Goal: Ask a question: Seek information or help from site administrators or community

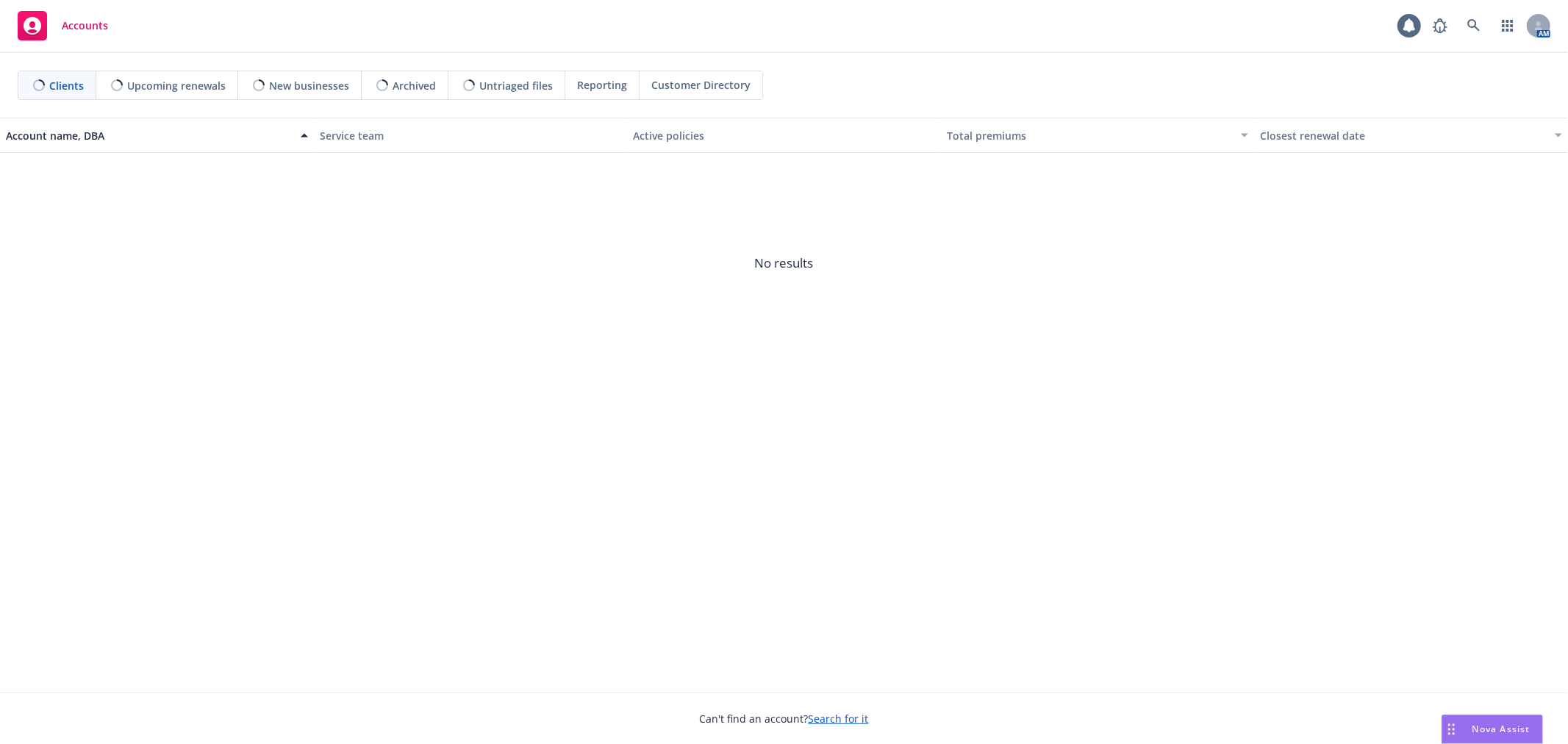
click at [1490, 731] on span "Nova Assist" at bounding box center [1502, 729] width 58 height 12
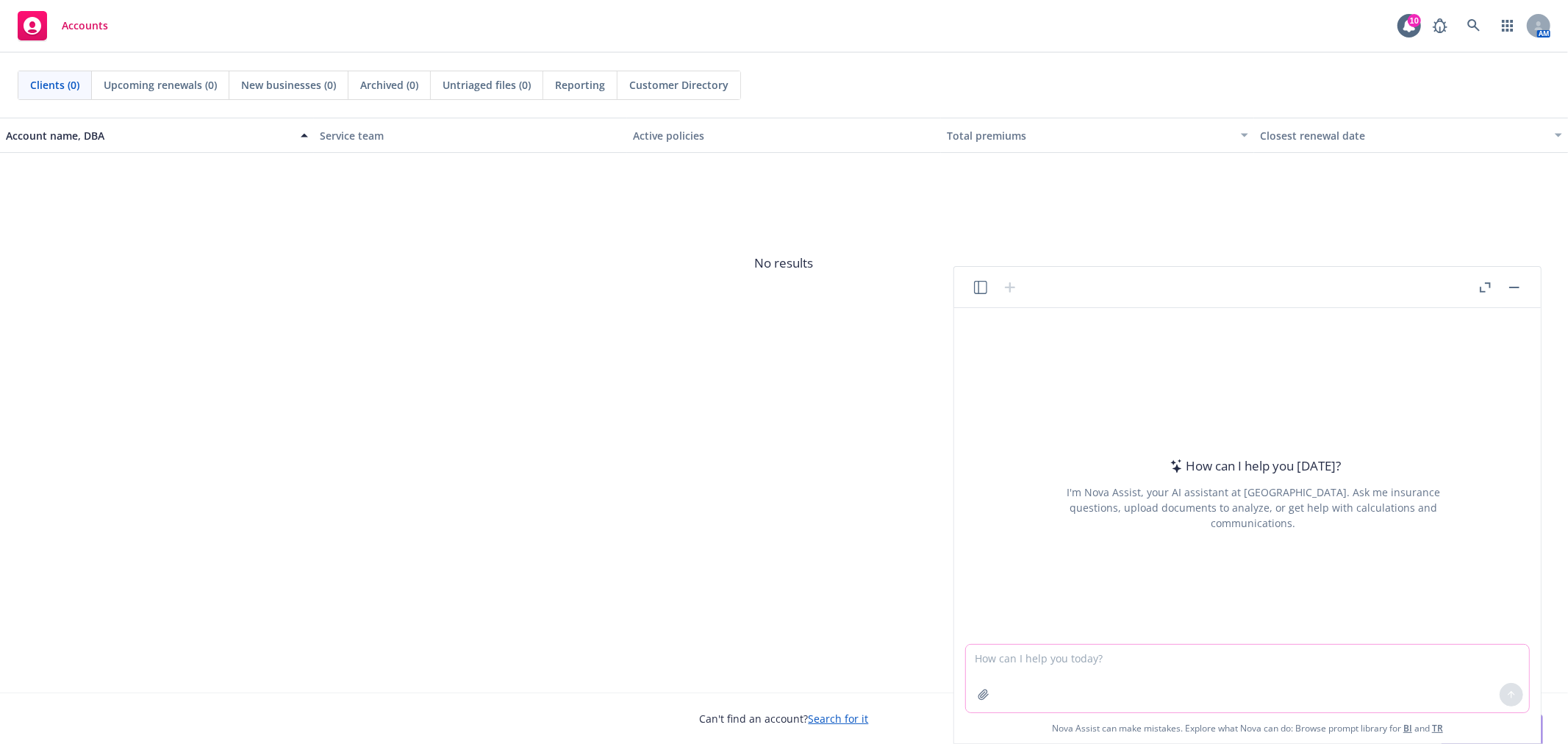
click at [1106, 650] on textarea at bounding box center [1247, 679] width 563 height 68
click at [1295, 659] on textarea "can you confirm if the following texts in quotes are the same "" at bounding box center [1247, 679] width 563 height 68
paste textarea "Questions: 1. Confirm dates of when final approved file needs to be received to…"
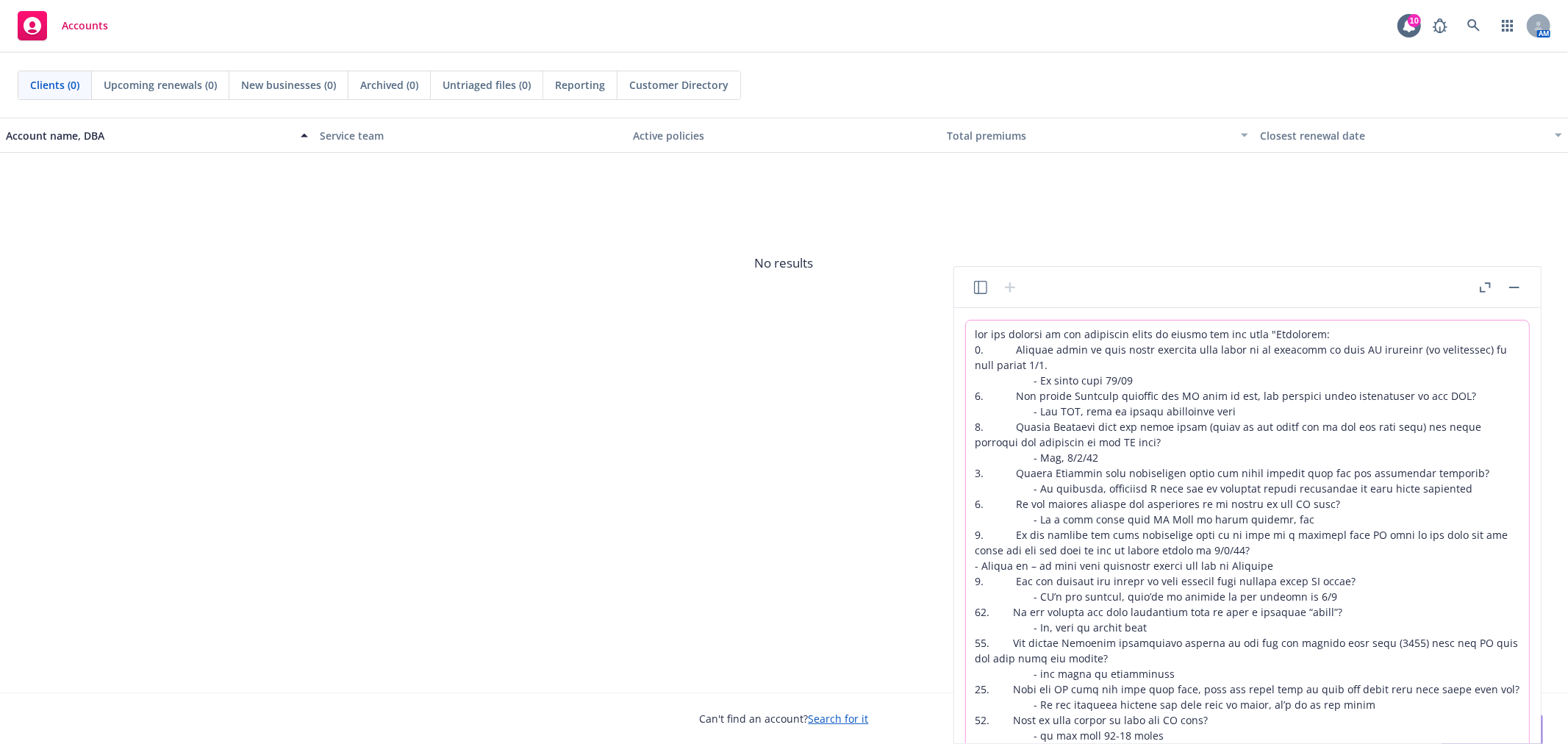
scroll to position [135, 0]
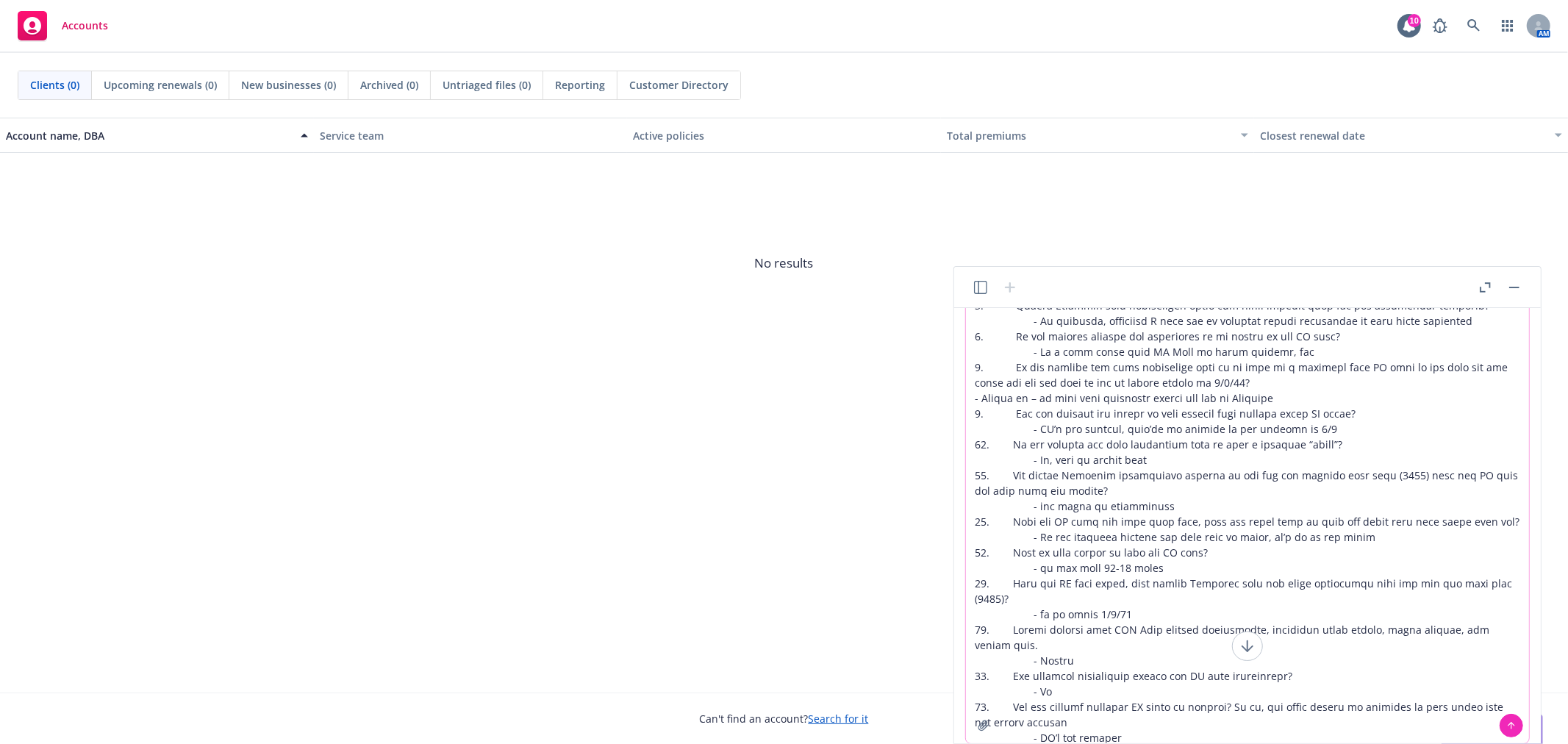
click at [1125, 717] on textarea at bounding box center [1247, 464] width 563 height 558
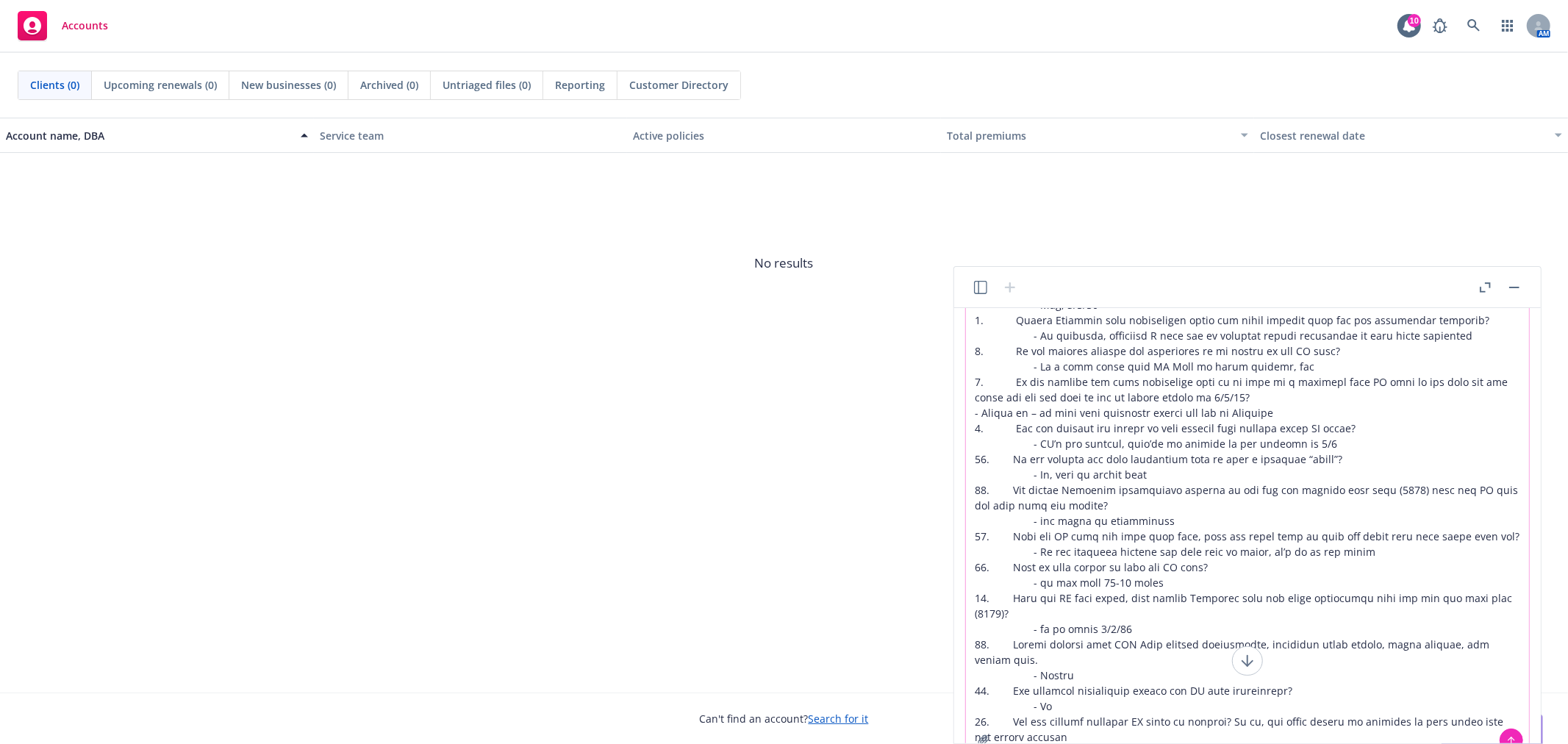
click at [1162, 733] on textarea at bounding box center [1247, 479] width 563 height 558
paste textarea "Questions: 1. Confirm dates of when final approved file needs to be received to…"
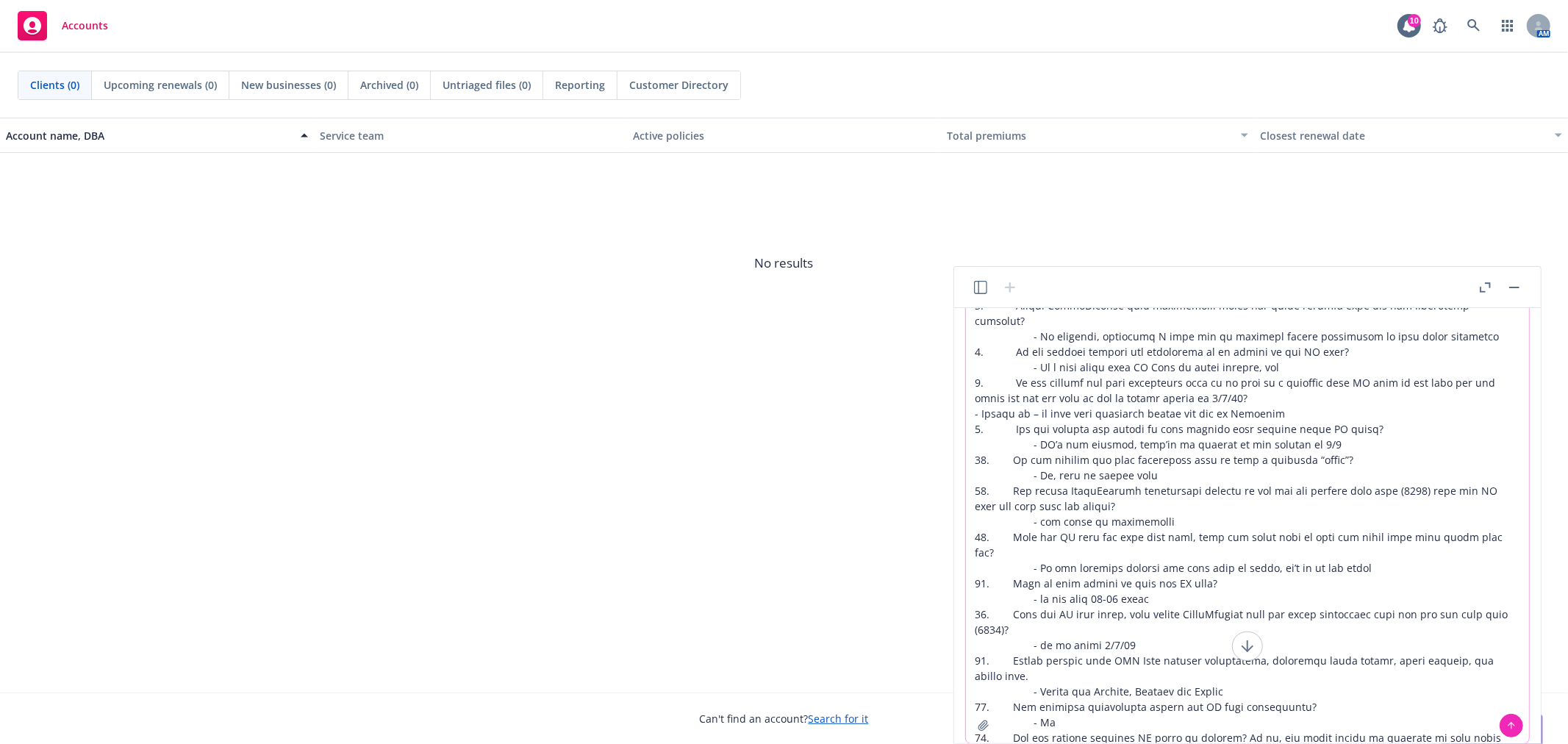
click at [1129, 715] on textarea at bounding box center [1247, 464] width 563 height 558
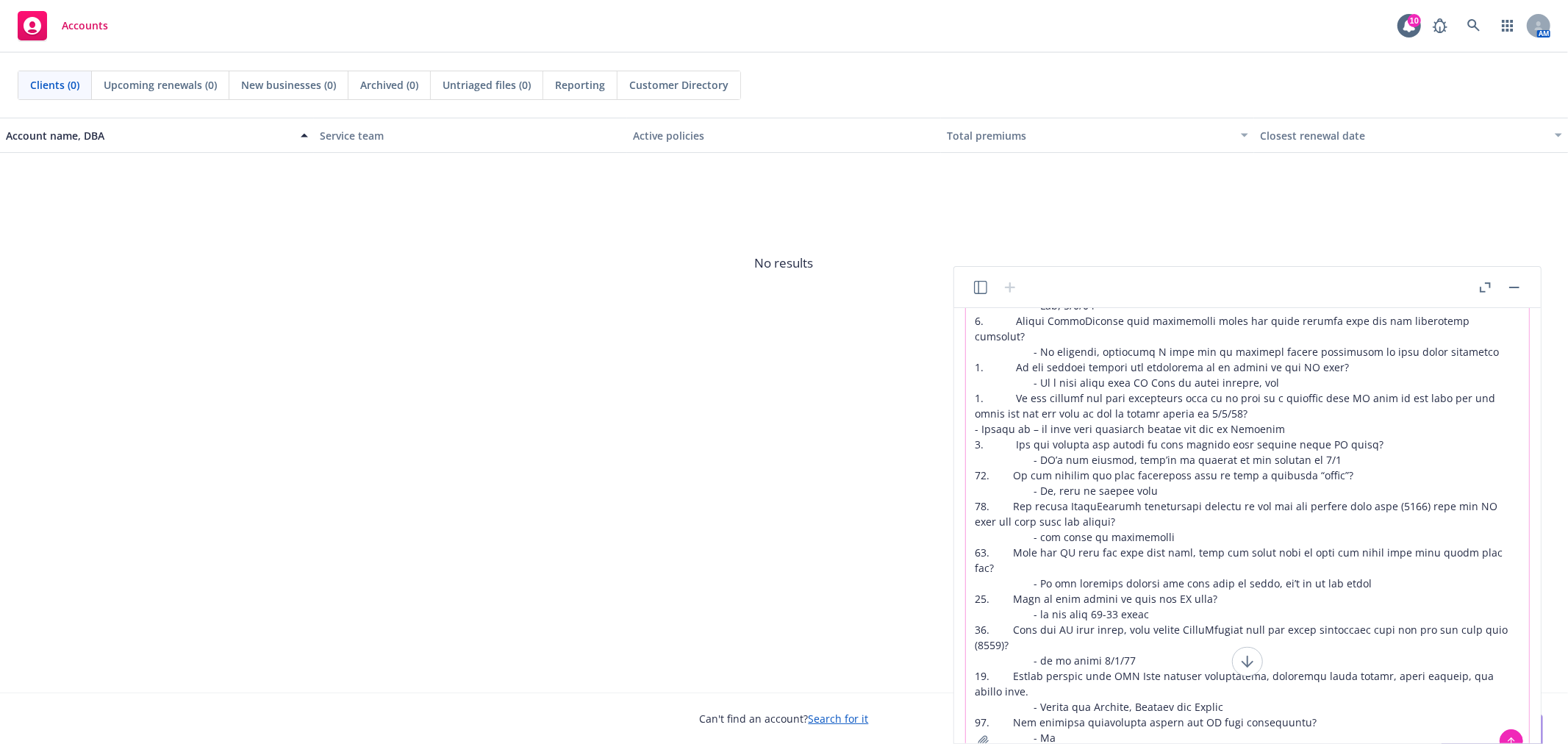
click at [1151, 730] on textarea at bounding box center [1247, 479] width 563 height 558
paste textarea "Questions: 1. Confirm dates of when final approved file needs to be received to…"
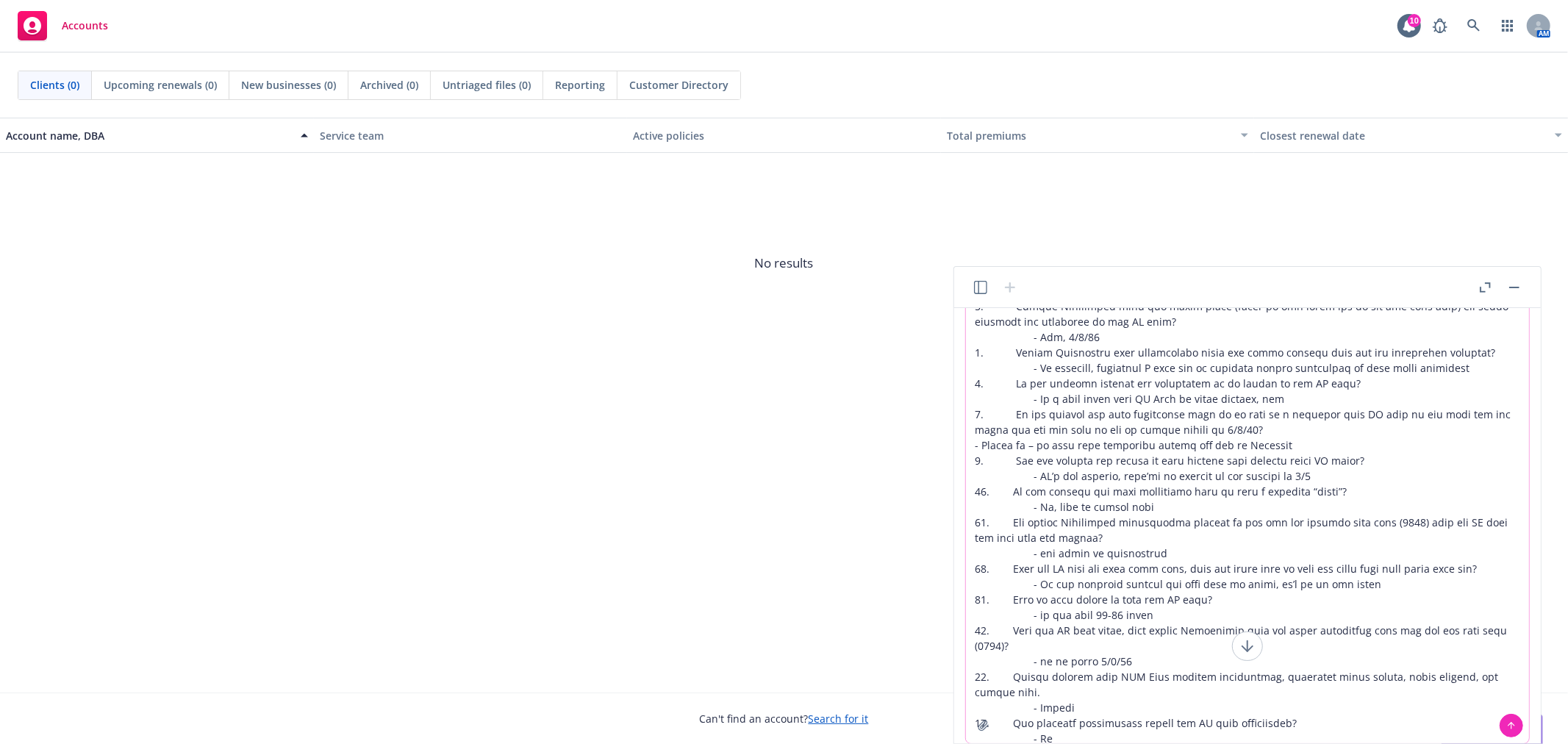
click at [1141, 726] on textarea at bounding box center [1247, 464] width 563 height 558
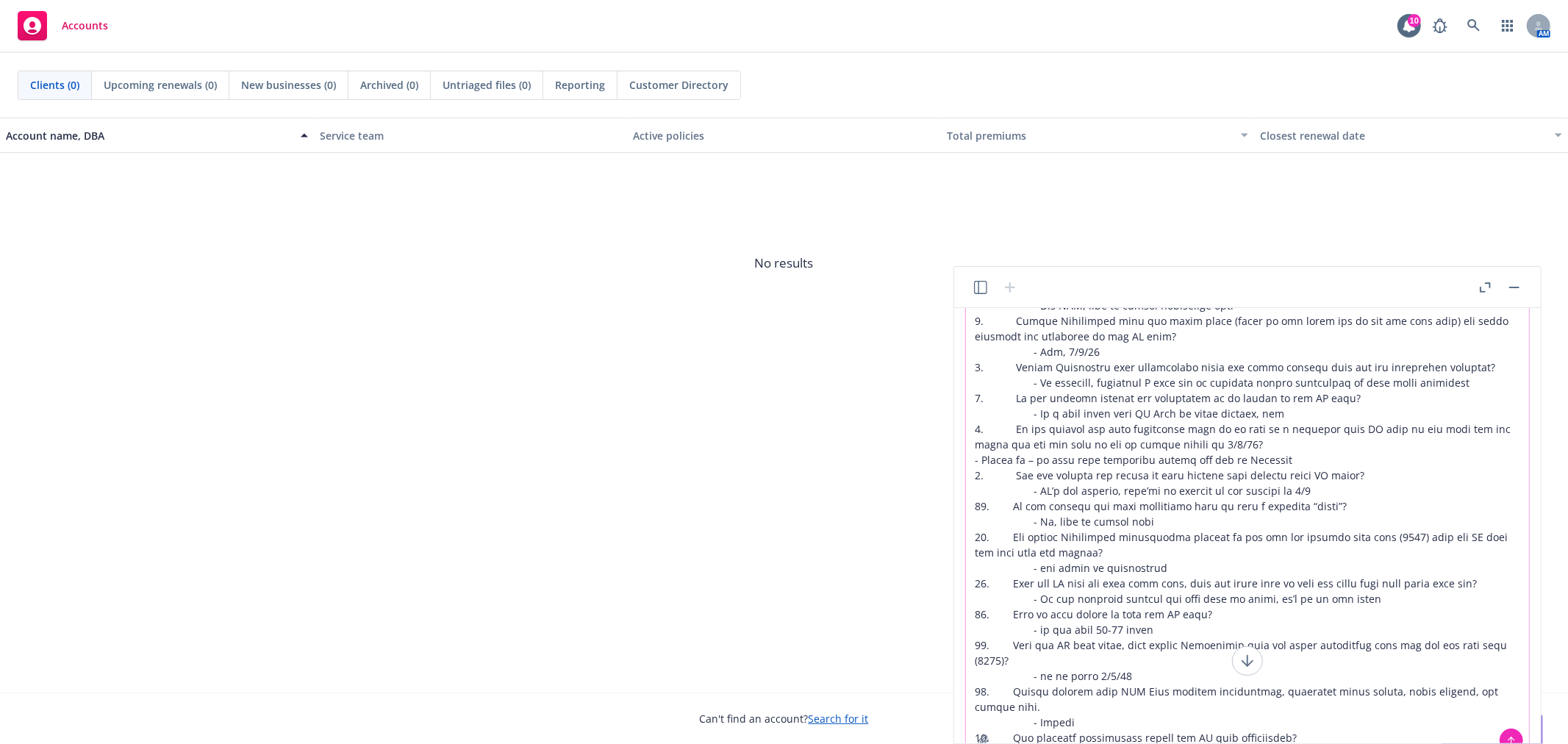
click at [1194, 738] on textarea at bounding box center [1247, 479] width 563 height 558
paste textarea "Questions: 1. Confirm dates of when final approved file needs to be received to…"
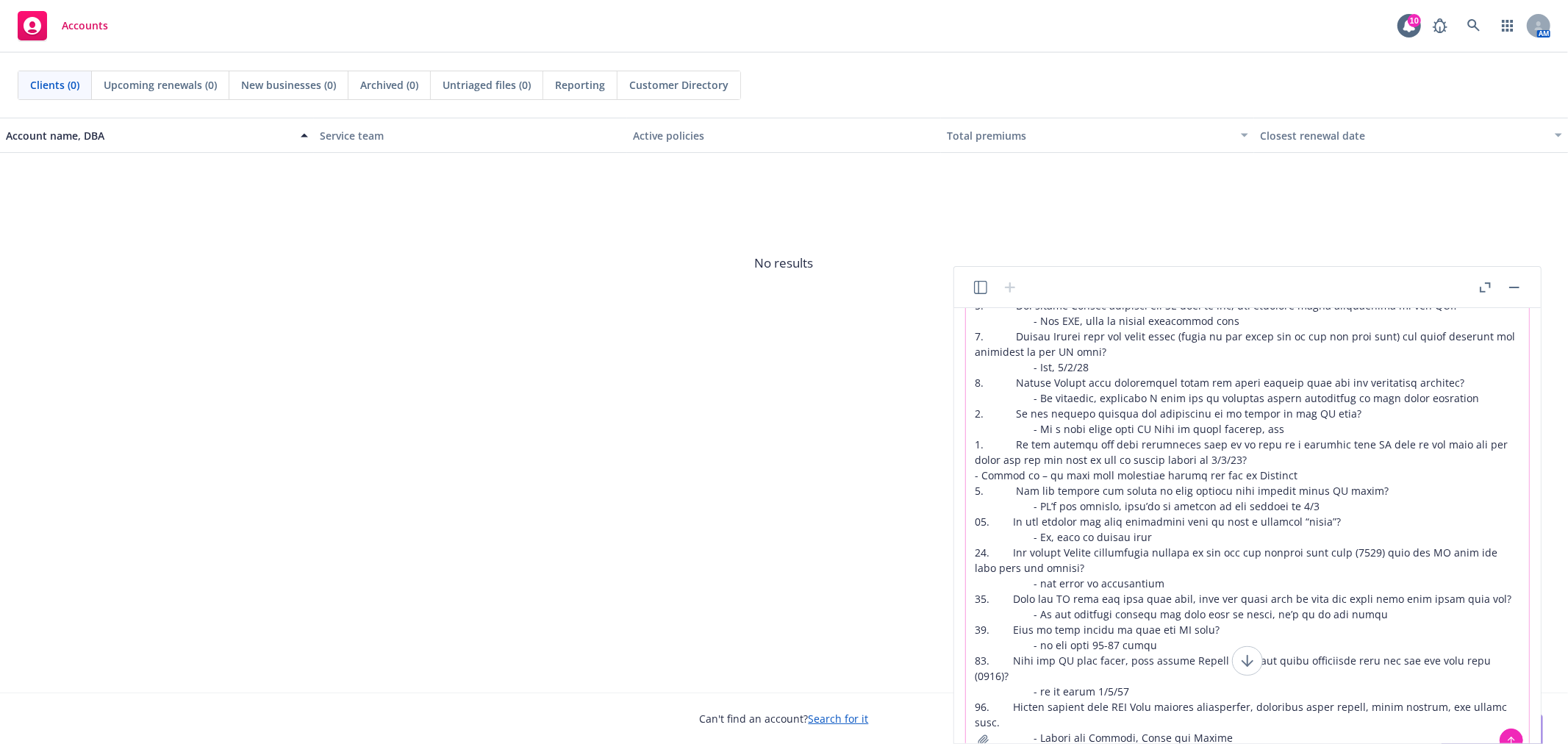
type textarea "can you confirm if the following texts in quotes are the same "Questions: 1. Co…"
click at [1507, 732] on button at bounding box center [1511, 740] width 23 height 23
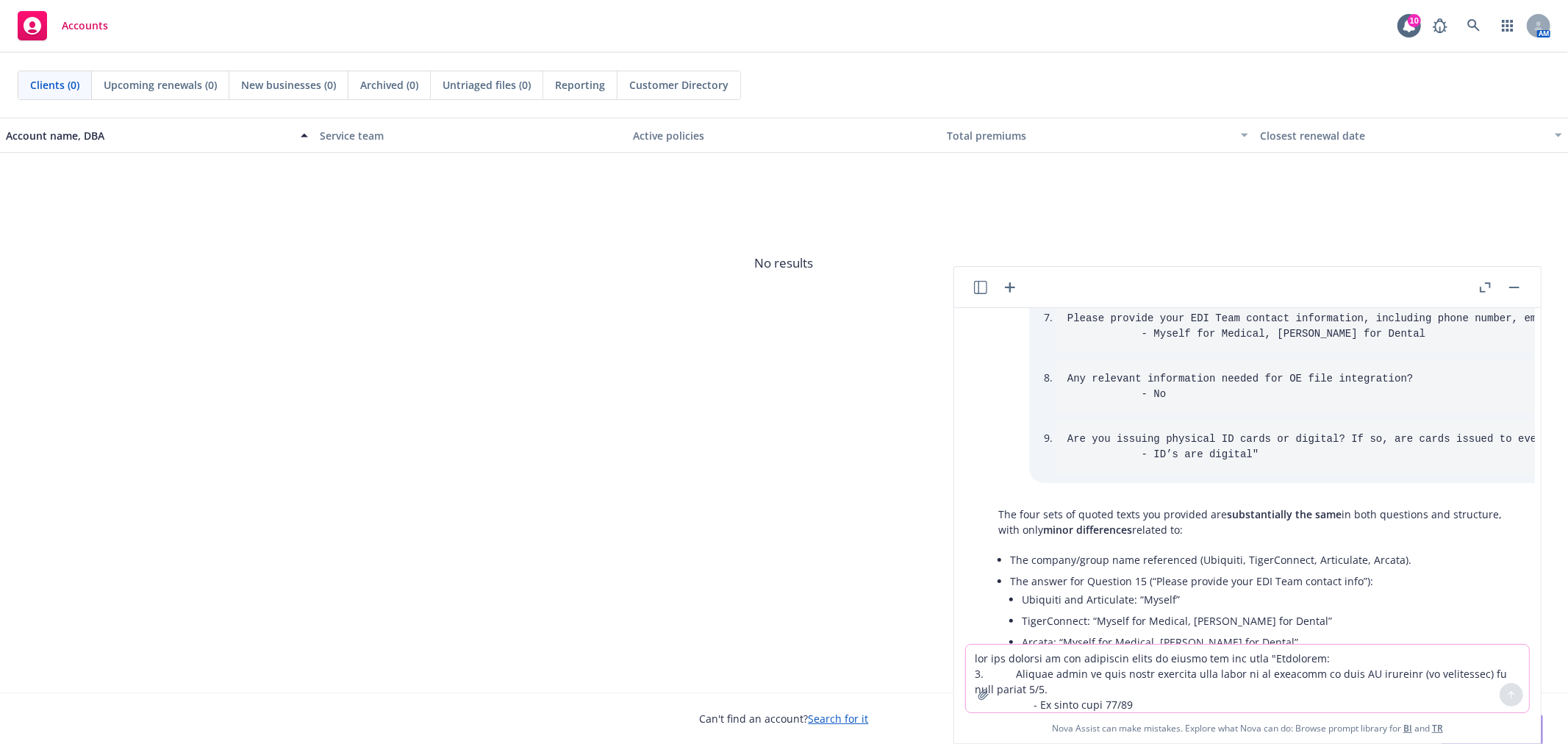
scroll to position [3562, 0]
